Goal: Task Accomplishment & Management: Use online tool/utility

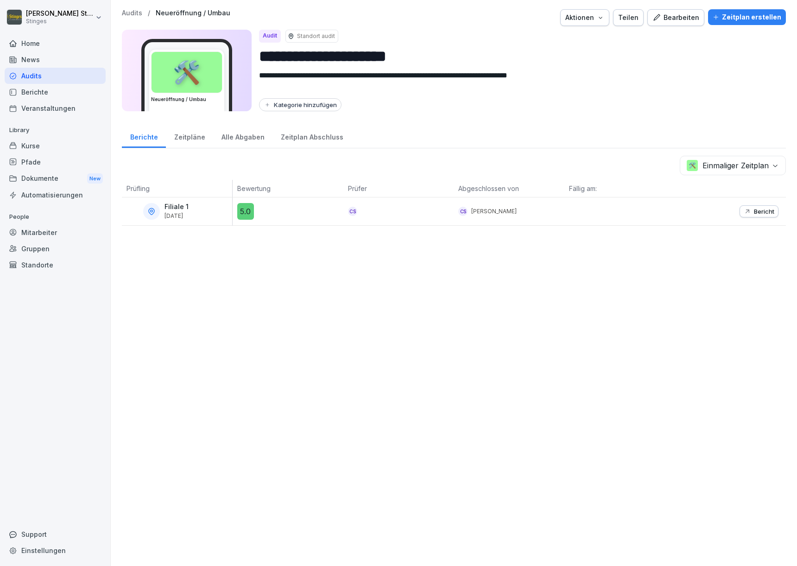
click at [219, 135] on div "Alle Abgaben" at bounding box center [242, 136] width 59 height 24
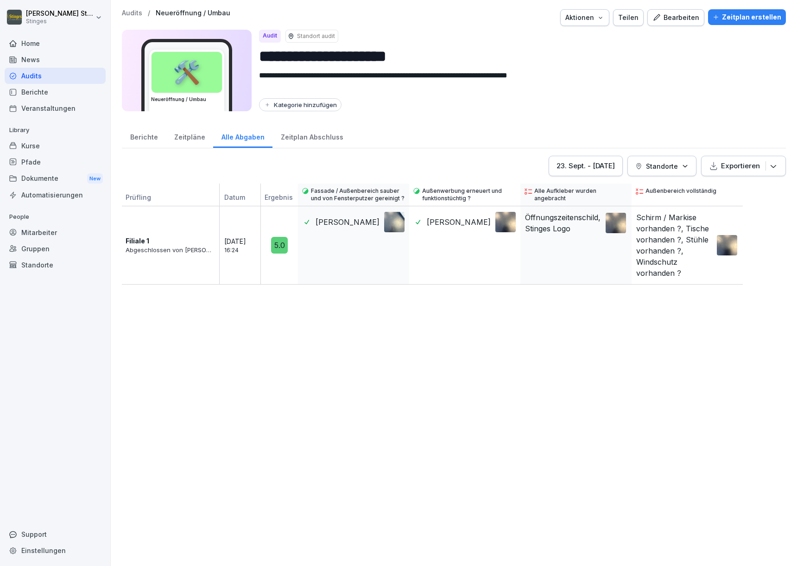
click at [187, 137] on div "Zeitpläne" at bounding box center [189, 136] width 47 height 24
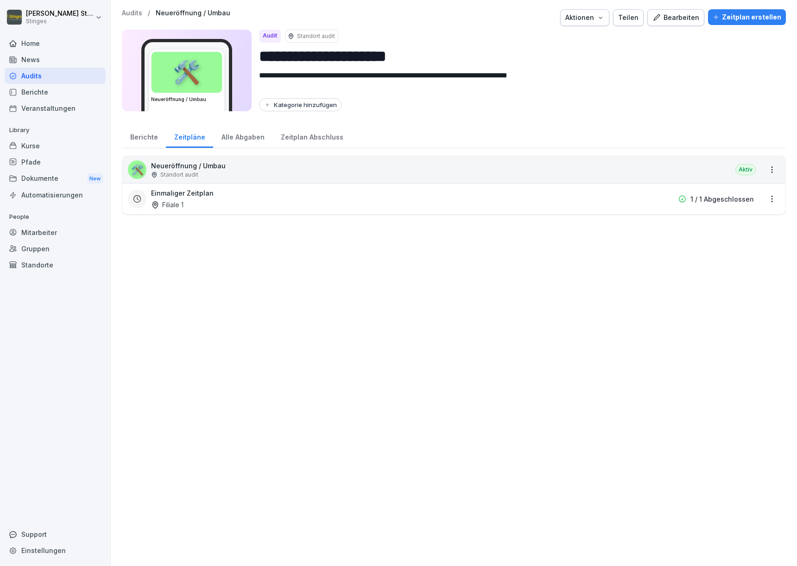
click at [287, 138] on div "Zeitplan Abschluss" at bounding box center [311, 136] width 79 height 24
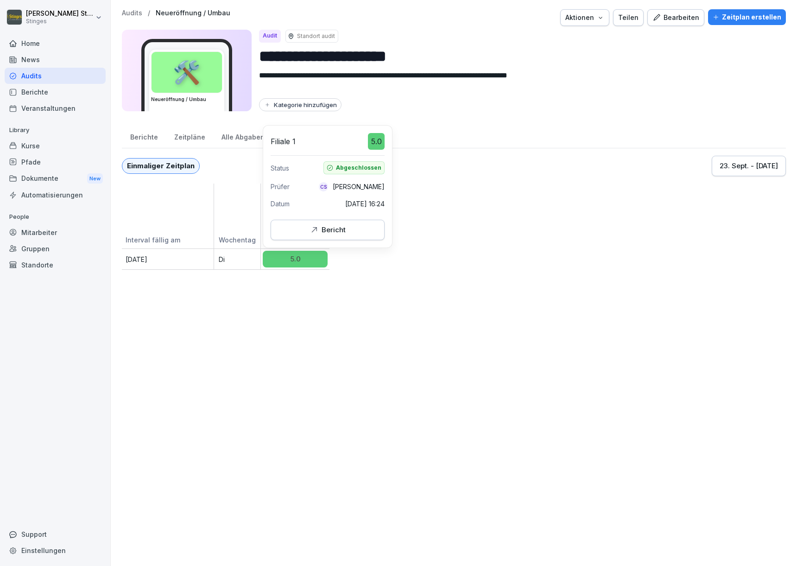
click at [298, 230] on div "Bericht" at bounding box center [327, 230] width 98 height 10
